Goal: Information Seeking & Learning: Compare options

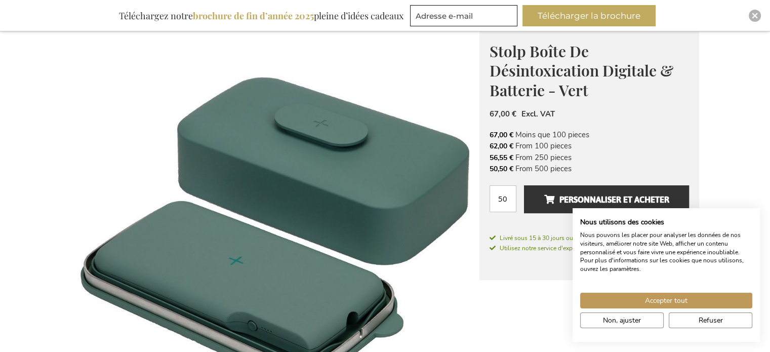
scroll to position [133, 0]
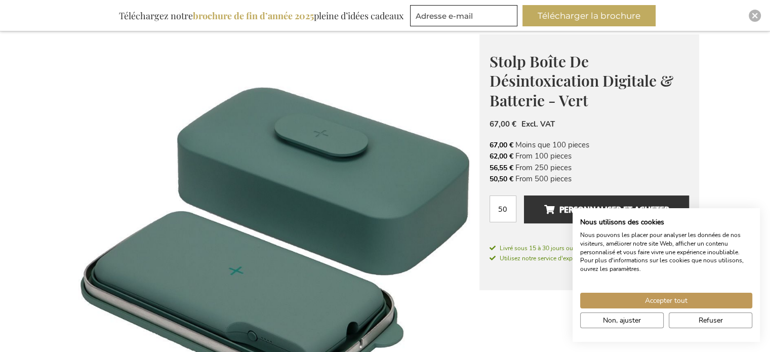
click at [356, 197] on img at bounding box center [275, 238] width 408 height 408
click at [698, 316] on span "Refuser" at bounding box center [710, 320] width 24 height 11
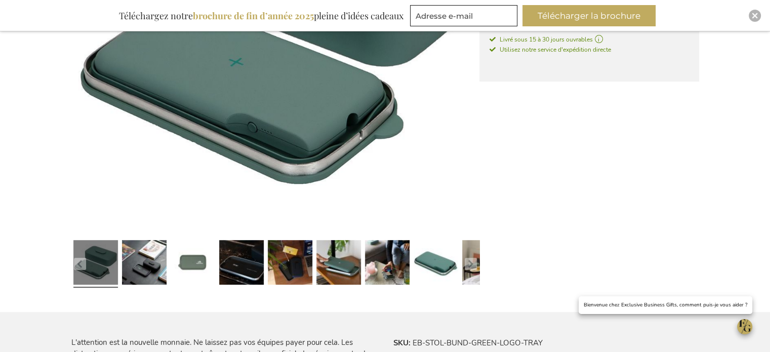
scroll to position [386, 0]
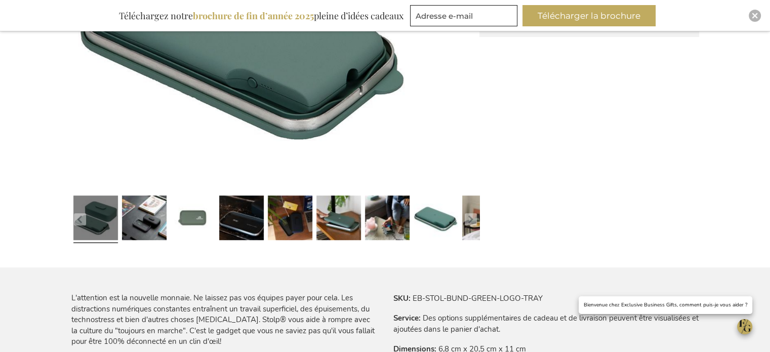
click at [106, 216] on link at bounding box center [95, 220] width 45 height 56
click at [103, 219] on link at bounding box center [95, 220] width 45 height 56
click at [162, 221] on link at bounding box center [144, 220] width 45 height 56
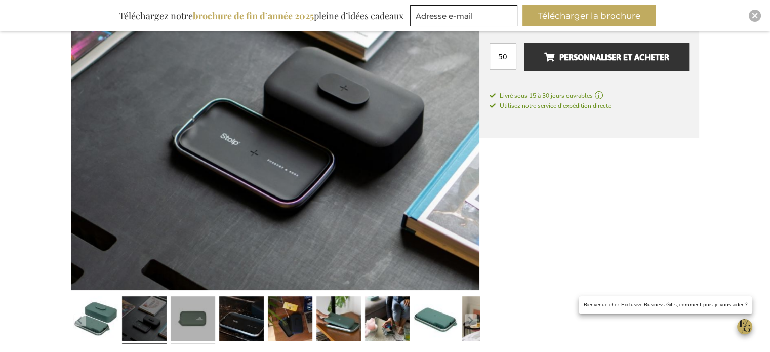
scroll to position [284, 0]
click at [199, 321] on link at bounding box center [193, 321] width 45 height 56
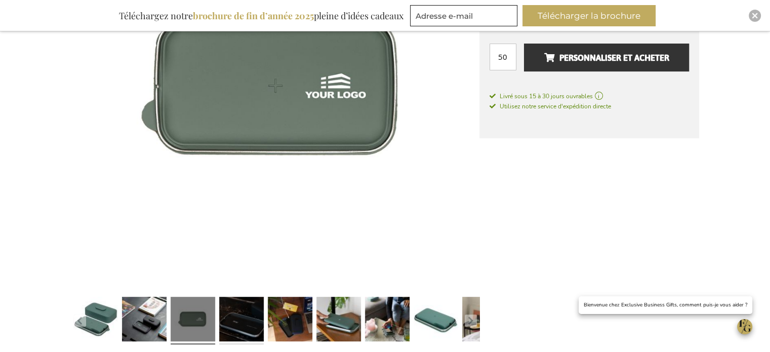
click at [232, 321] on link at bounding box center [241, 321] width 45 height 56
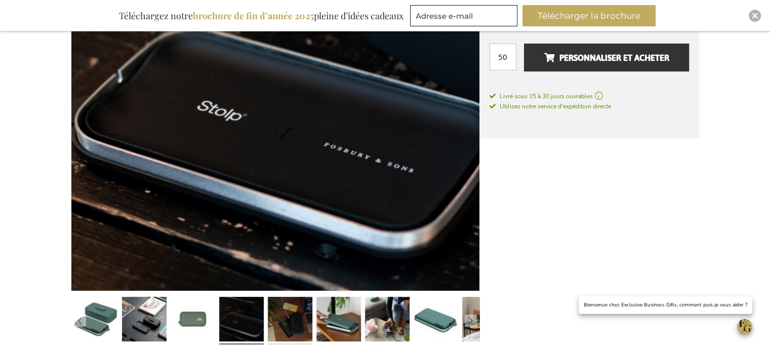
click at [291, 319] on link at bounding box center [290, 321] width 45 height 56
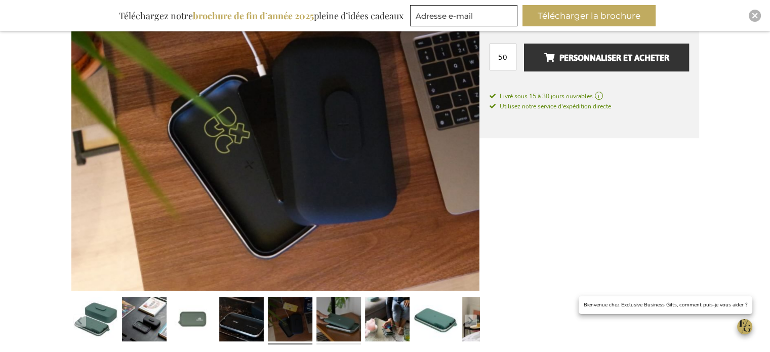
click at [344, 319] on link at bounding box center [338, 321] width 45 height 56
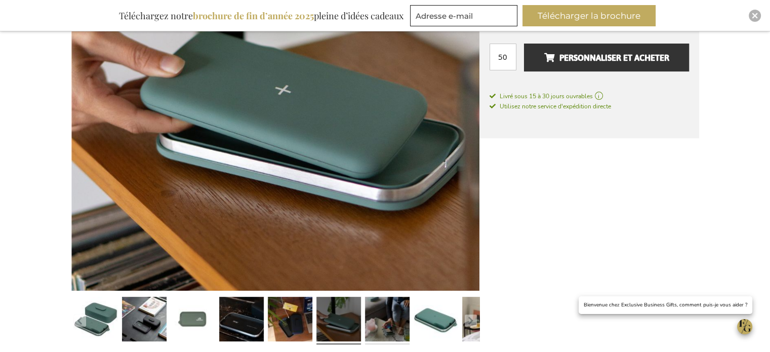
click at [384, 314] on link at bounding box center [387, 321] width 45 height 56
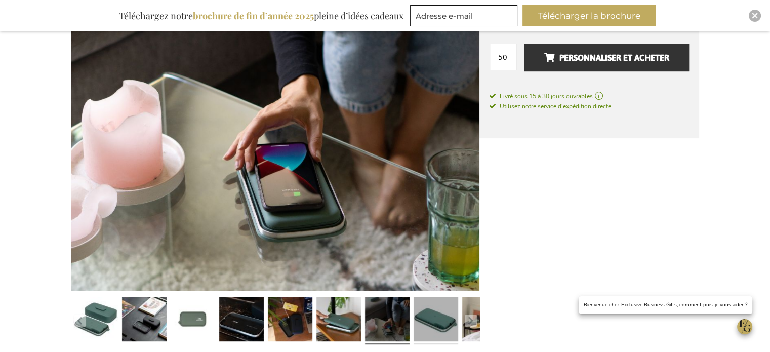
click at [445, 319] on link at bounding box center [435, 321] width 45 height 56
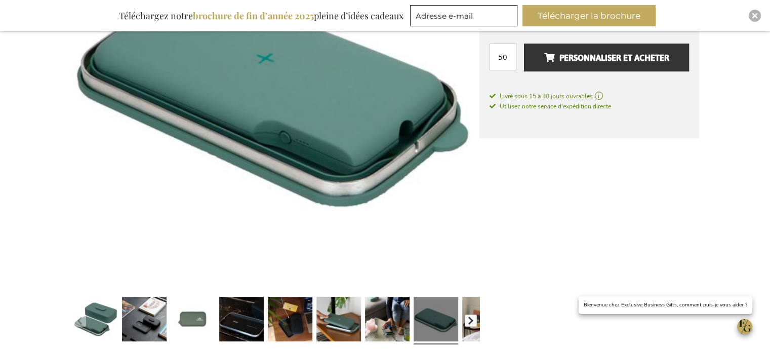
click at [468, 318] on button "button" at bounding box center [471, 320] width 12 height 12
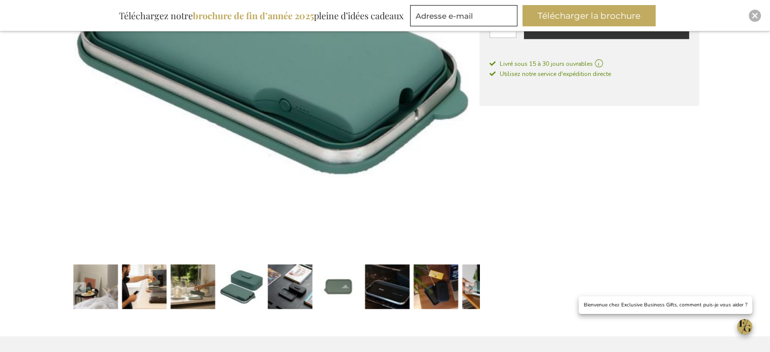
scroll to position [335, 0]
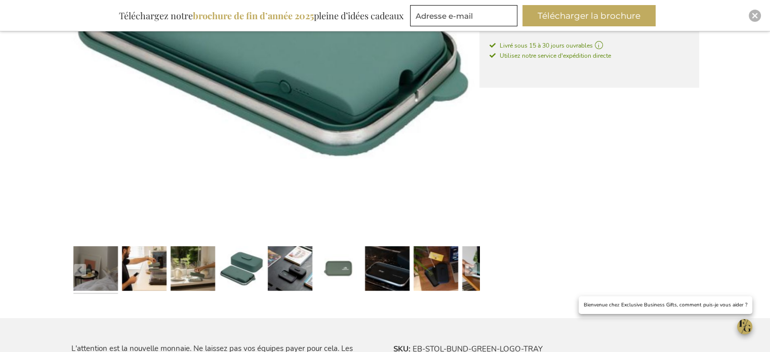
click at [95, 272] on link at bounding box center [95, 270] width 45 height 56
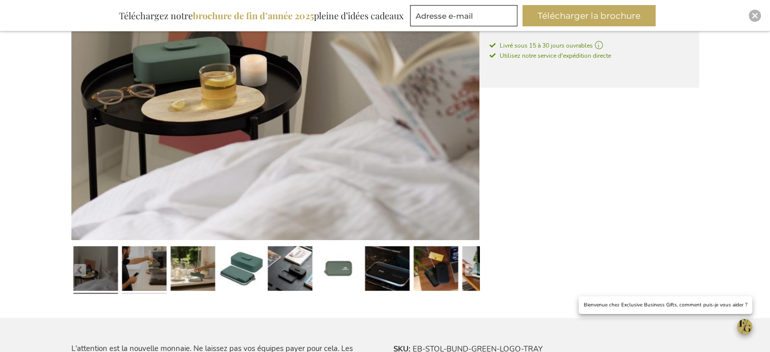
click at [142, 272] on link at bounding box center [144, 270] width 45 height 56
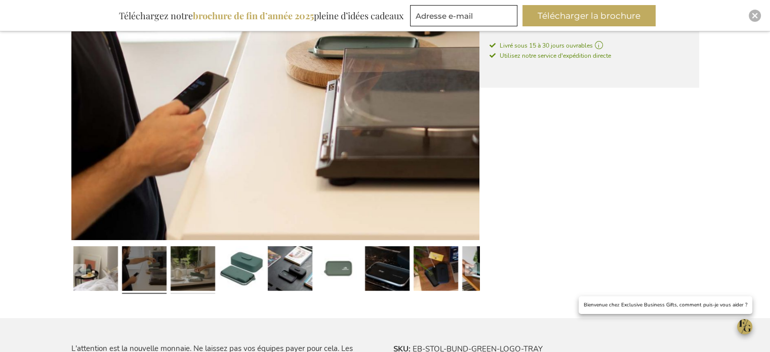
click at [202, 264] on link at bounding box center [193, 270] width 45 height 56
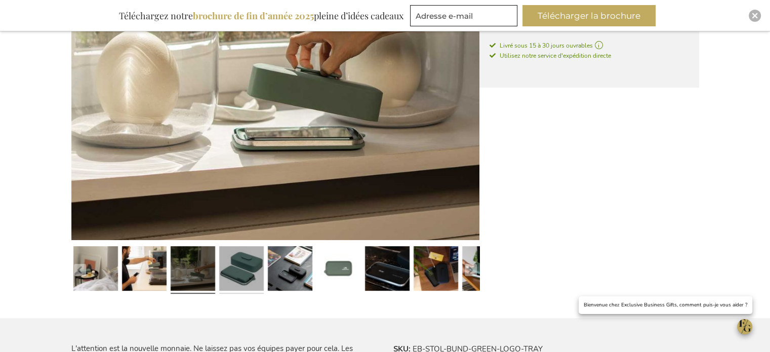
click at [235, 265] on link at bounding box center [241, 270] width 45 height 56
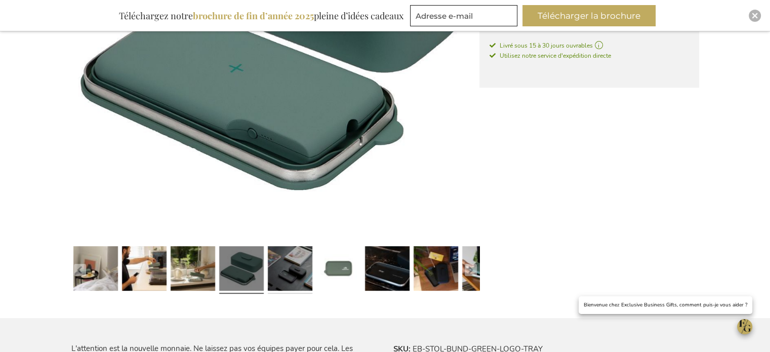
click at [283, 266] on link at bounding box center [290, 270] width 45 height 56
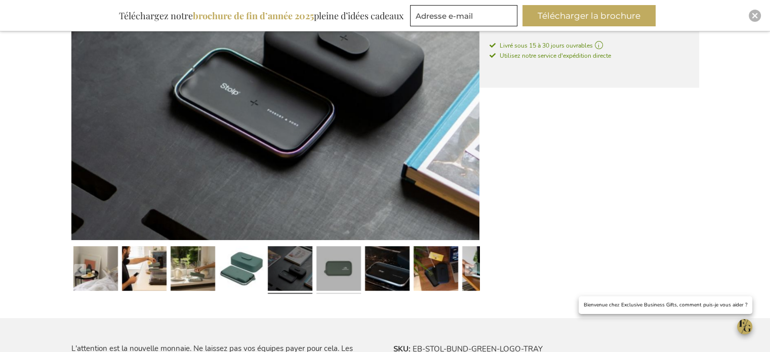
click at [329, 266] on link at bounding box center [338, 270] width 45 height 56
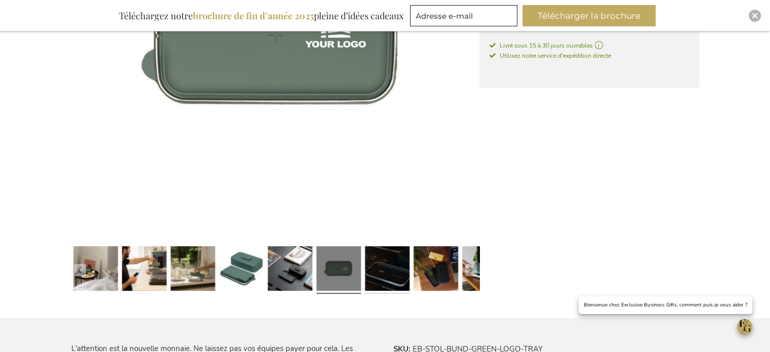
click at [394, 268] on link at bounding box center [387, 270] width 45 height 56
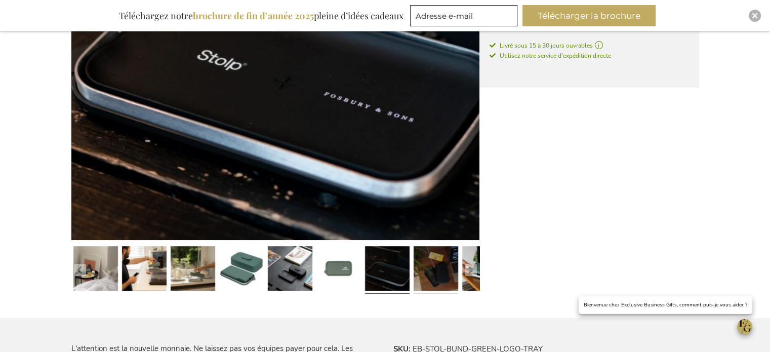
click at [435, 268] on link at bounding box center [435, 270] width 45 height 56
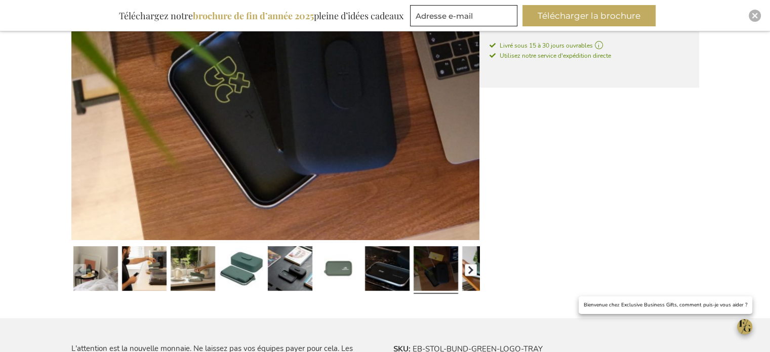
click at [469, 267] on button "button" at bounding box center [471, 270] width 12 height 12
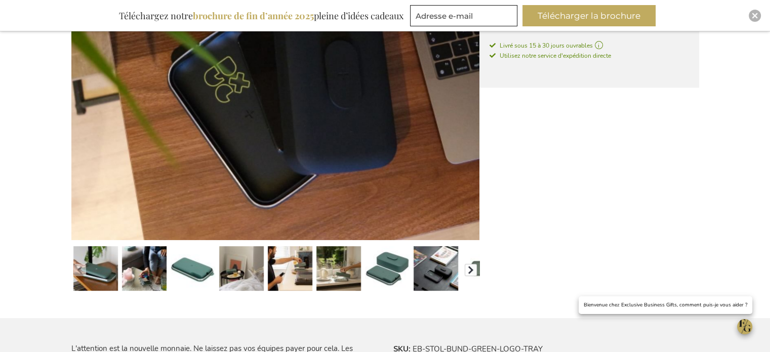
click at [475, 270] on button "button" at bounding box center [471, 270] width 12 height 12
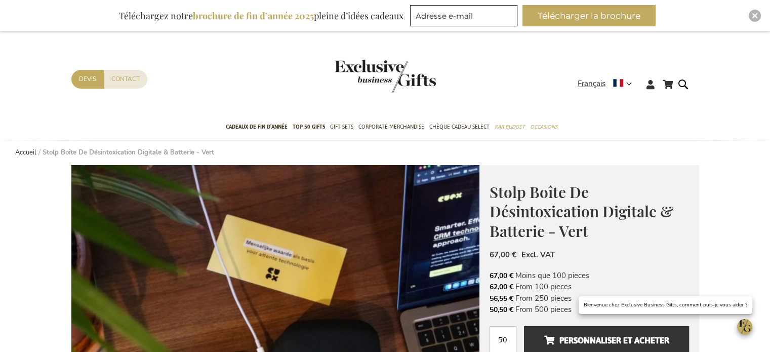
scroll to position [0, 0]
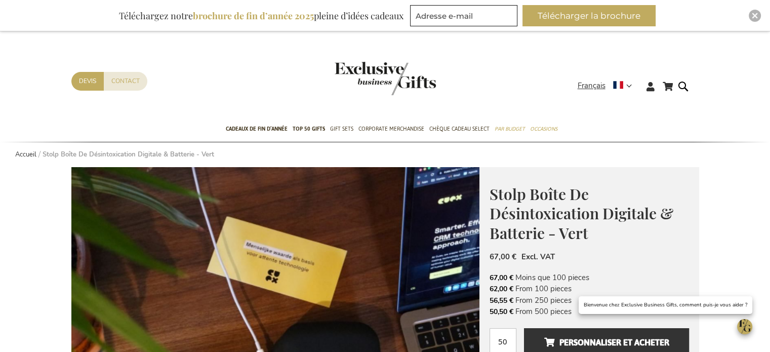
click at [379, 72] on img "store logo" at bounding box center [384, 78] width 101 height 33
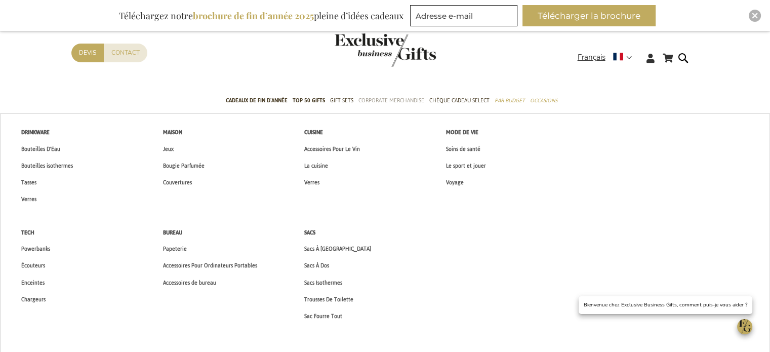
scroll to position [51, 0]
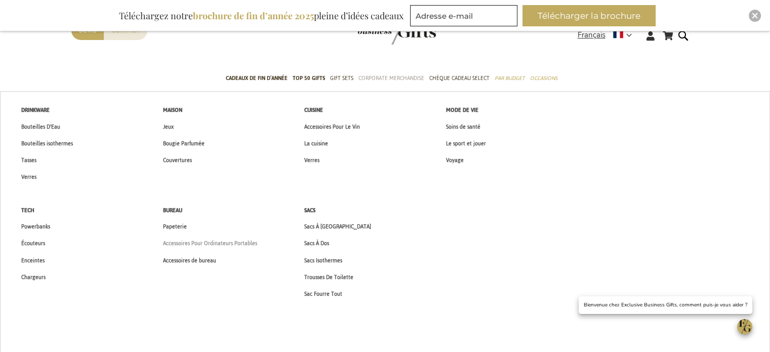
click at [222, 240] on span "Accessoires Pour Ordinateurs Portables" at bounding box center [210, 243] width 94 height 11
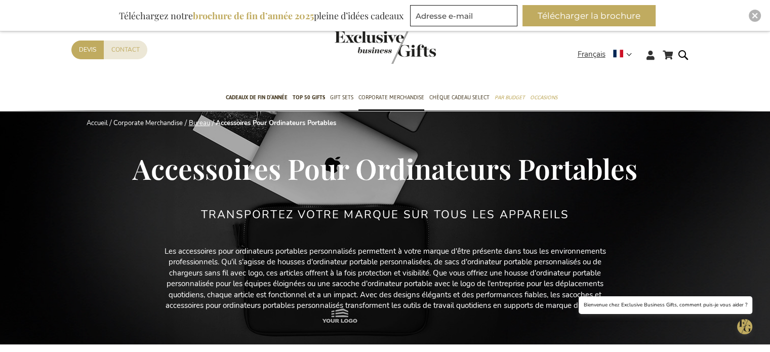
click at [198, 122] on link "Bureau" at bounding box center [199, 122] width 21 height 9
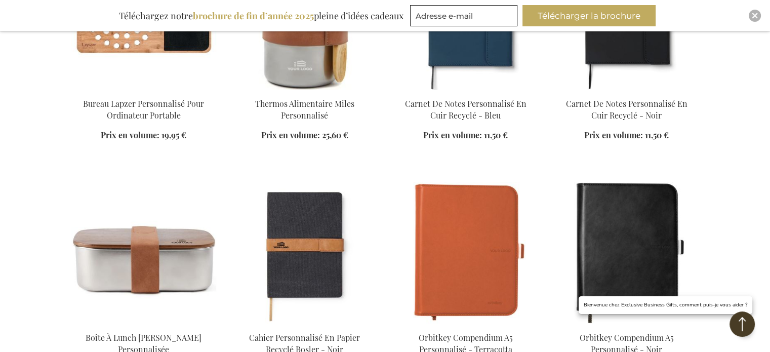
scroll to position [557, 0]
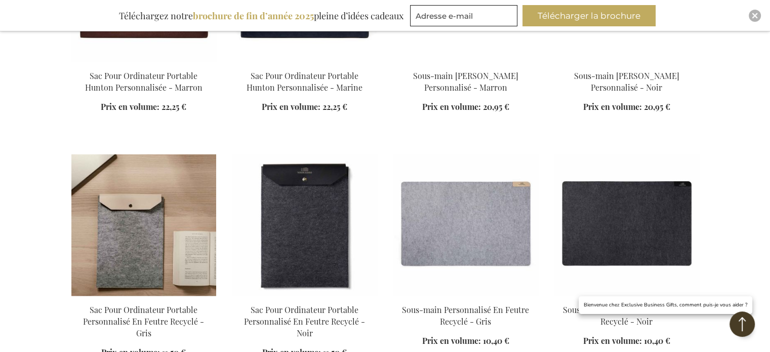
scroll to position [1518, 0]
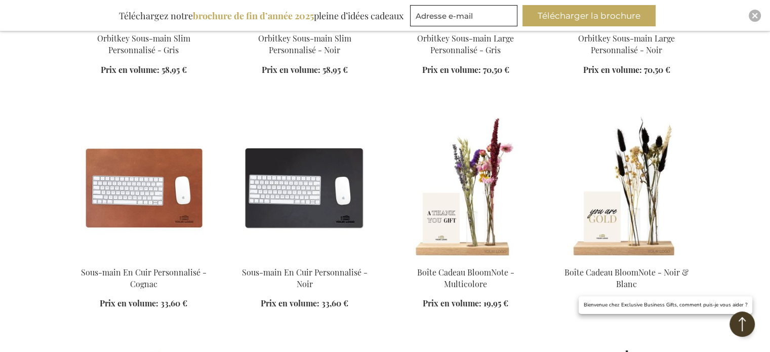
scroll to position [2480, 0]
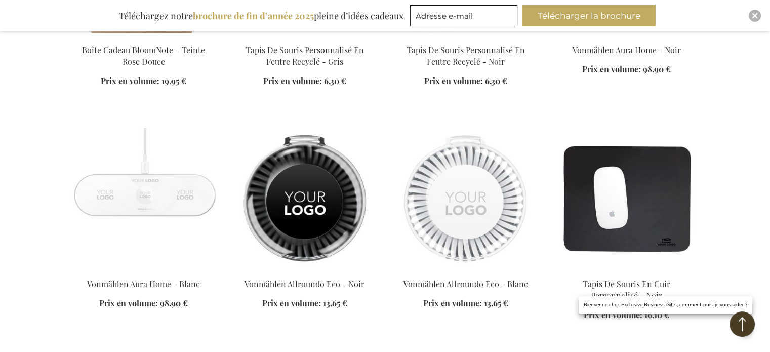
scroll to position [2935, 0]
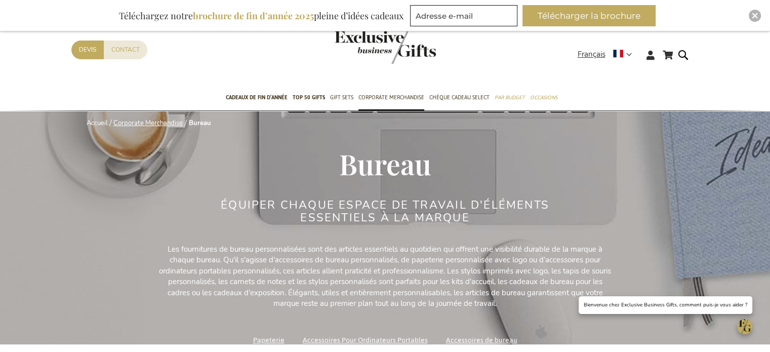
click at [159, 121] on link "Corporate Merchandise" at bounding box center [147, 122] width 69 height 9
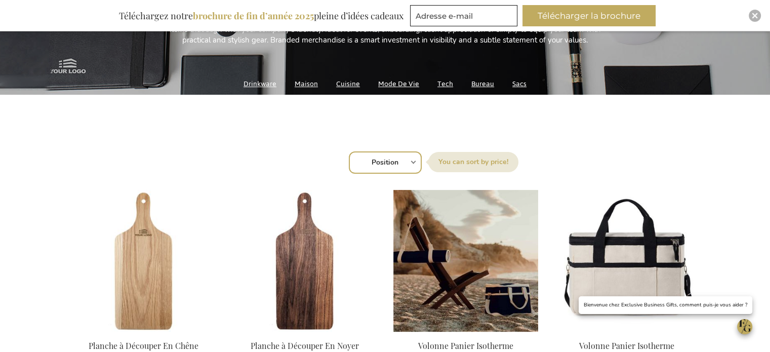
scroll to position [304, 0]
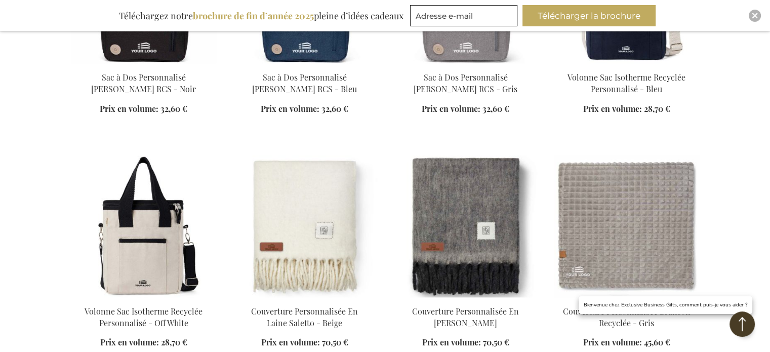
scroll to position [1012, 0]
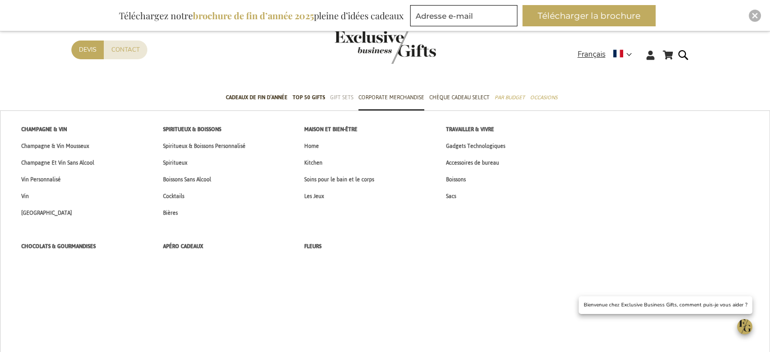
click at [343, 95] on span "Gift Sets" at bounding box center [341, 97] width 23 height 11
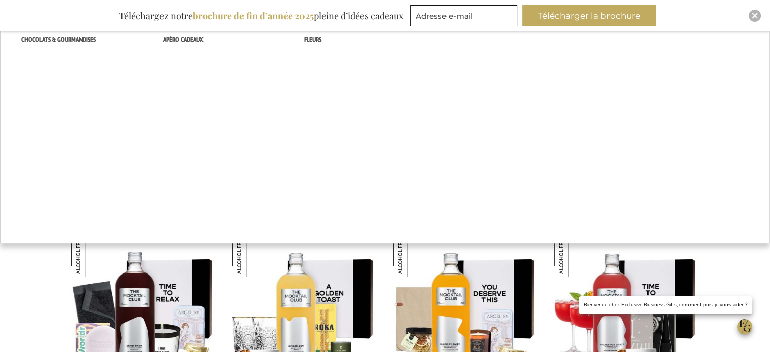
scroll to position [304, 0]
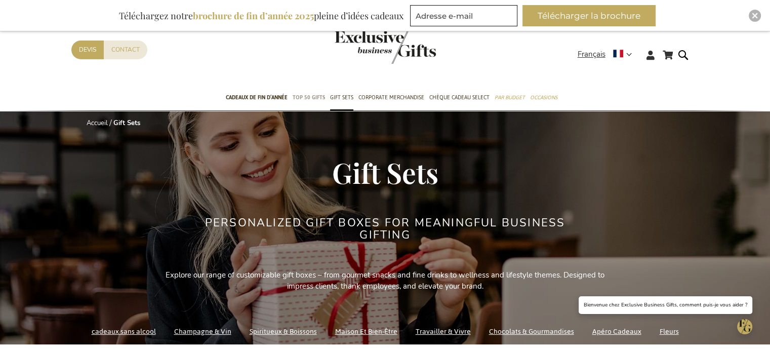
click at [316, 98] on span "TOP 50 Gifts" at bounding box center [308, 97] width 32 height 11
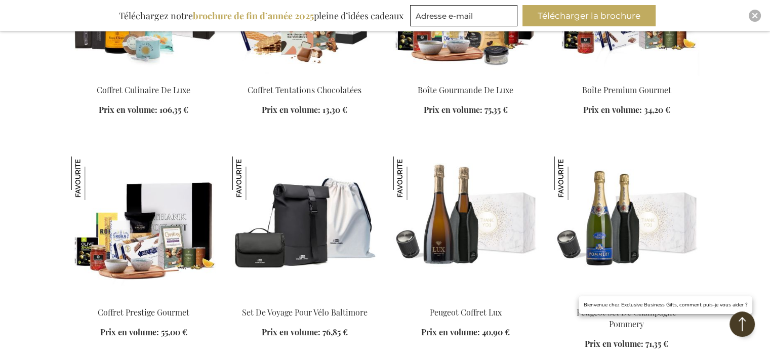
scroll to position [3542, 0]
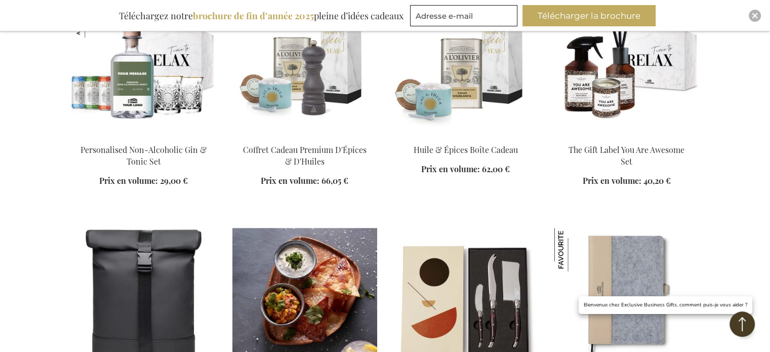
scroll to position [4301, 0]
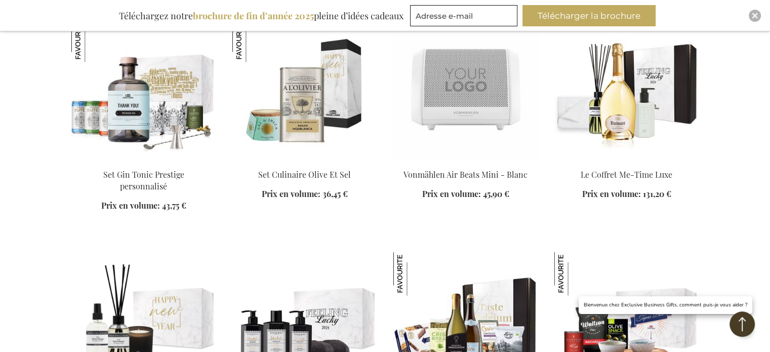
scroll to position [5718, 0]
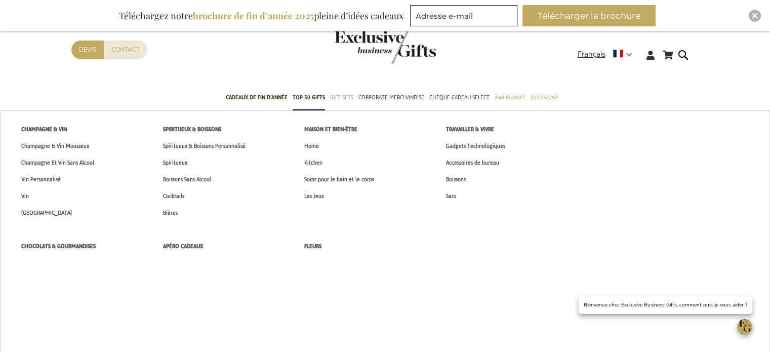
click at [341, 99] on span "Gift Sets" at bounding box center [341, 97] width 23 height 11
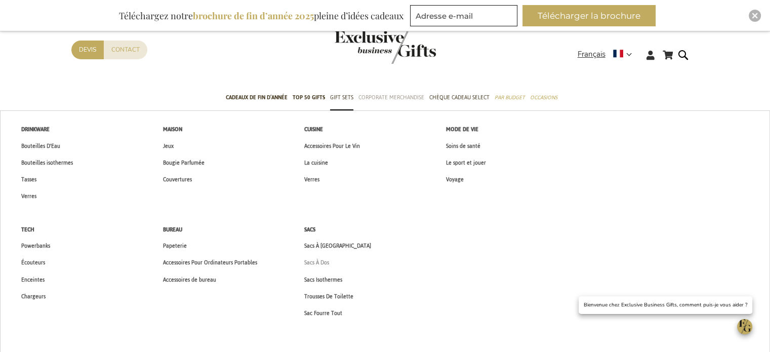
click at [322, 263] on span "Sacs À Dos" at bounding box center [316, 262] width 25 height 11
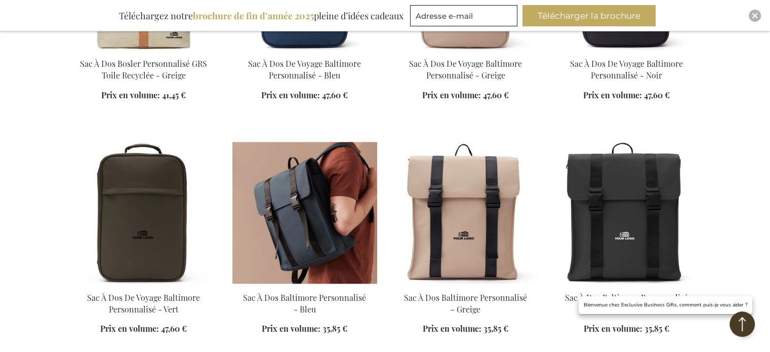
scroll to position [1063, 0]
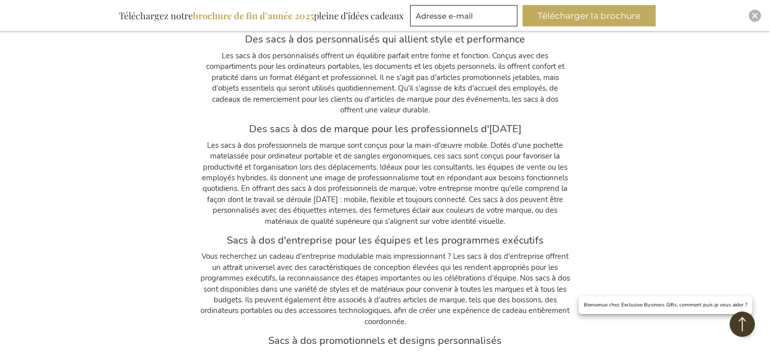
scroll to position [1974, 0]
